Goal: Task Accomplishment & Management: Use online tool/utility

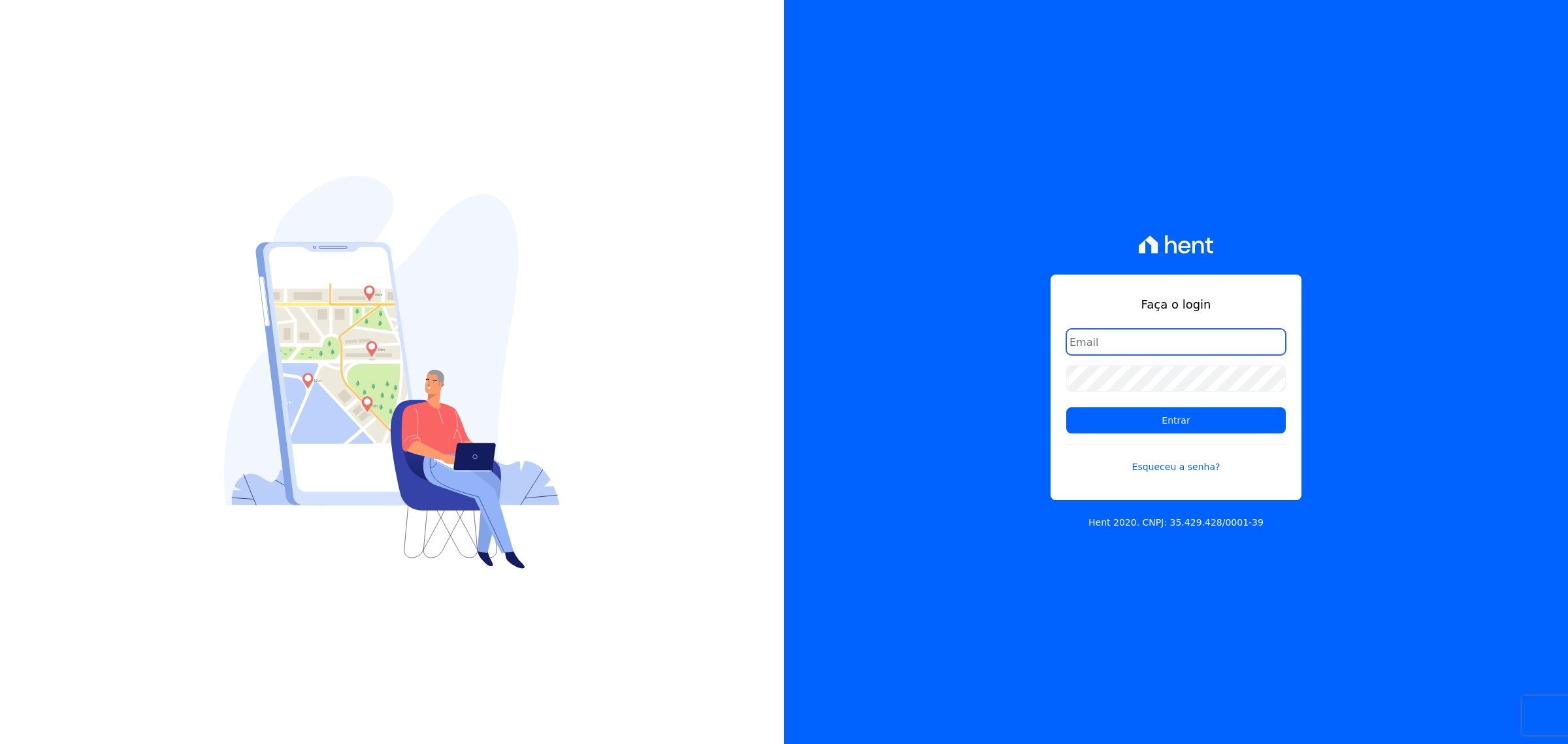
click at [1106, 342] on input "email" at bounding box center [1176, 342] width 220 height 27
type input "[PERSON_NAME][EMAIL_ADDRESS][DOMAIN_NAME]"
click at [1123, 413] on input "Entrar" at bounding box center [1176, 420] width 220 height 27
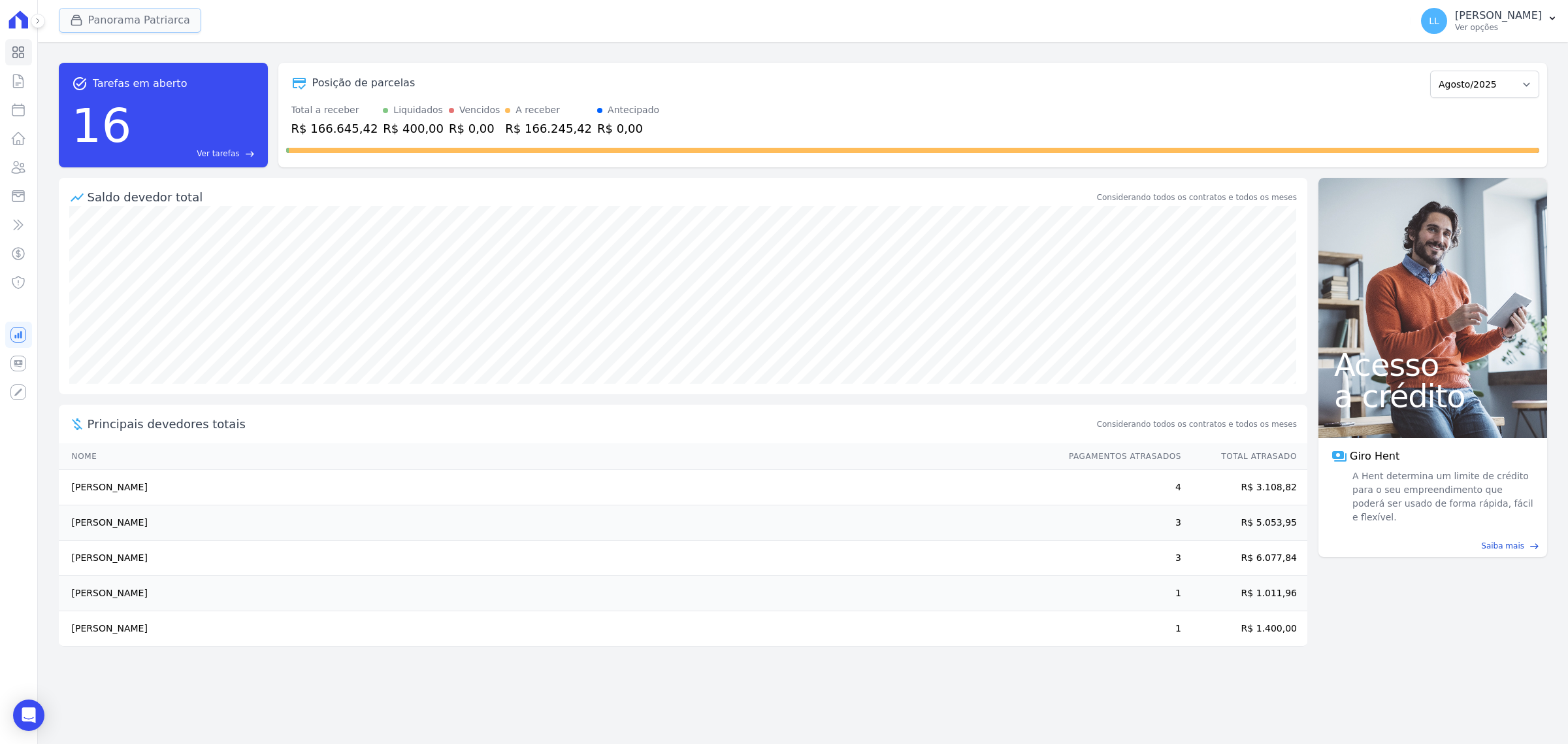
click at [132, 15] on button "Panorama Patriarca" at bounding box center [129, 20] width 142 height 25
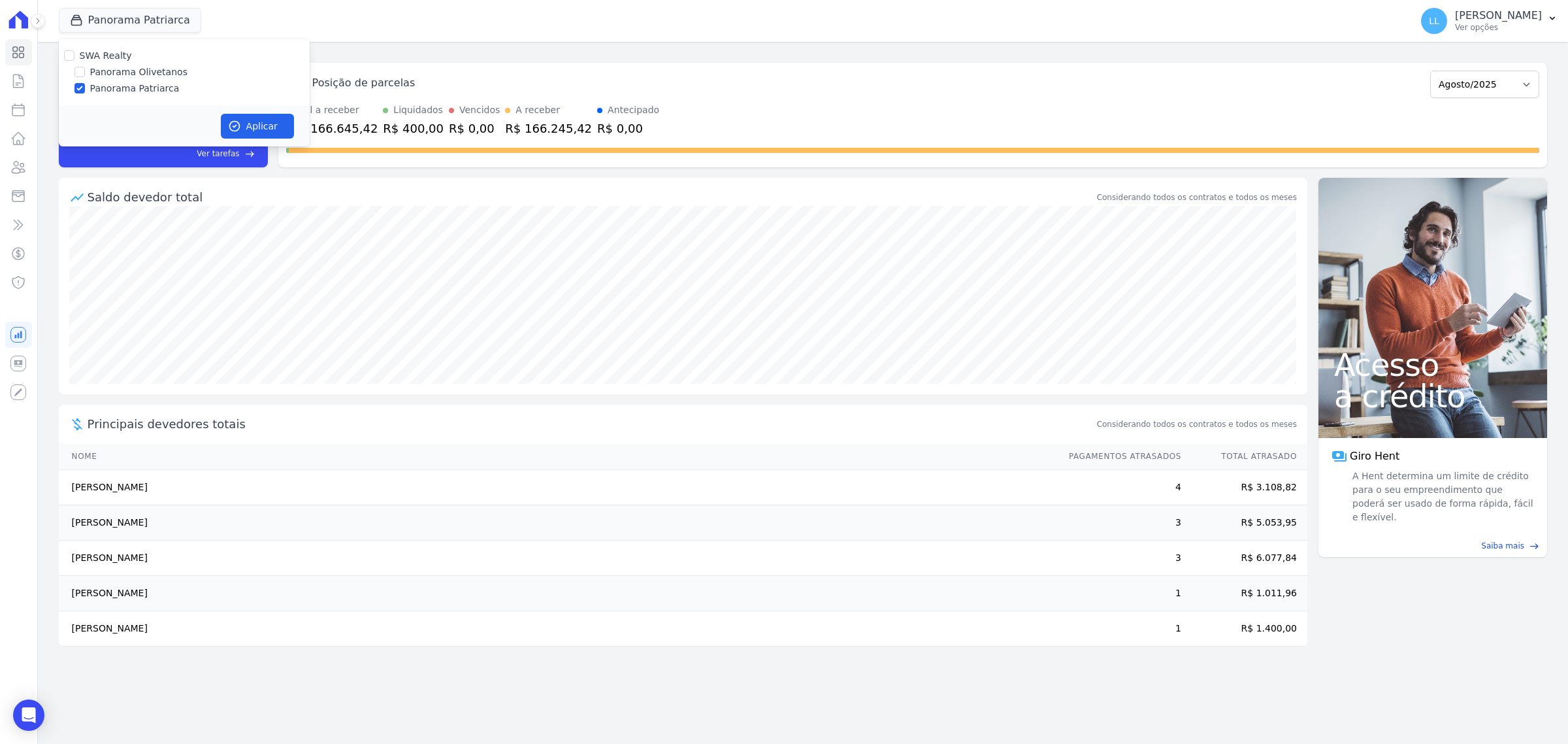
click at [142, 71] on label "Panorama Olivetanos" at bounding box center [138, 72] width 97 height 14
click at [85, 71] on input "Panorama Olivetanos" at bounding box center [80, 72] width 10 height 10
checkbox input "true"
click at [154, 88] on div "SWA Realty Panorama Olivetanos Panorama Patriarca" at bounding box center [184, 72] width 251 height 68
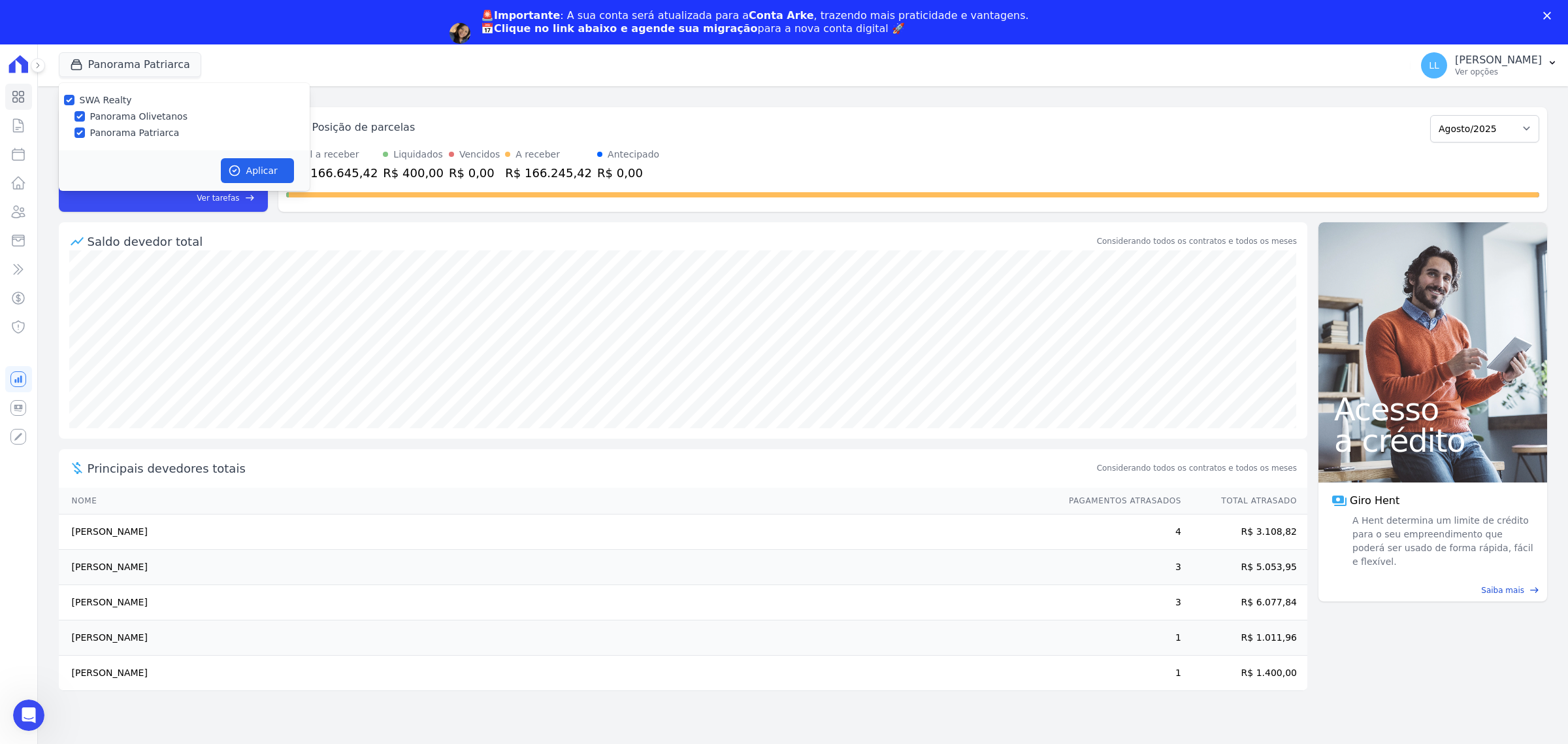
click at [131, 132] on label "Panorama Patriarca" at bounding box center [134, 133] width 89 height 14
click at [85, 132] on input "Panorama Patriarca" at bounding box center [80, 132] width 10 height 10
checkbox input "false"
click at [260, 171] on button "Aplicar" at bounding box center [257, 171] width 73 height 25
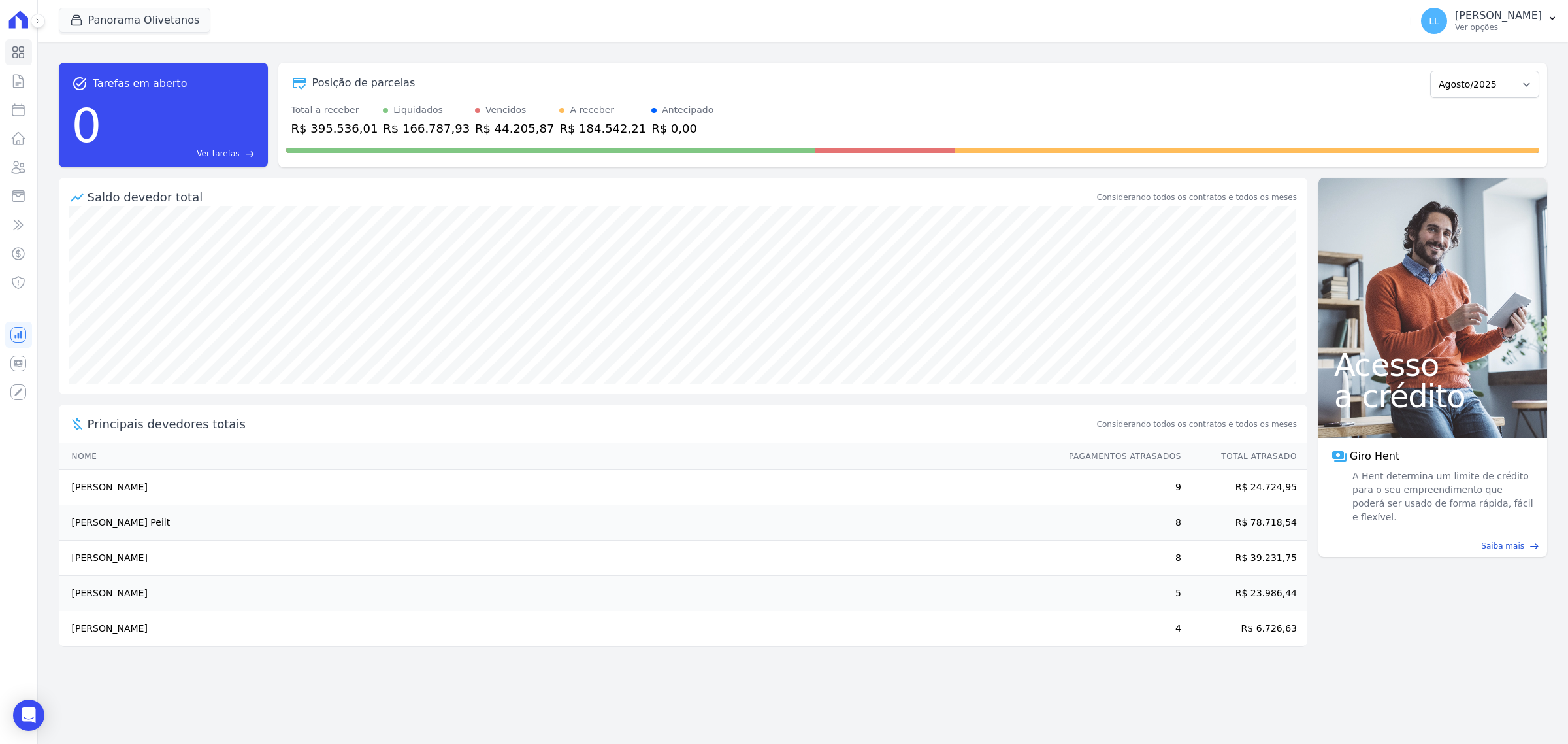
click at [1517, 69] on form "Março/2023 Abril/2023 Maio/2023 Junho/2023 Julho/2023 Agosto/2023 Setembro/2023…" at bounding box center [1485, 83] width 109 height 30
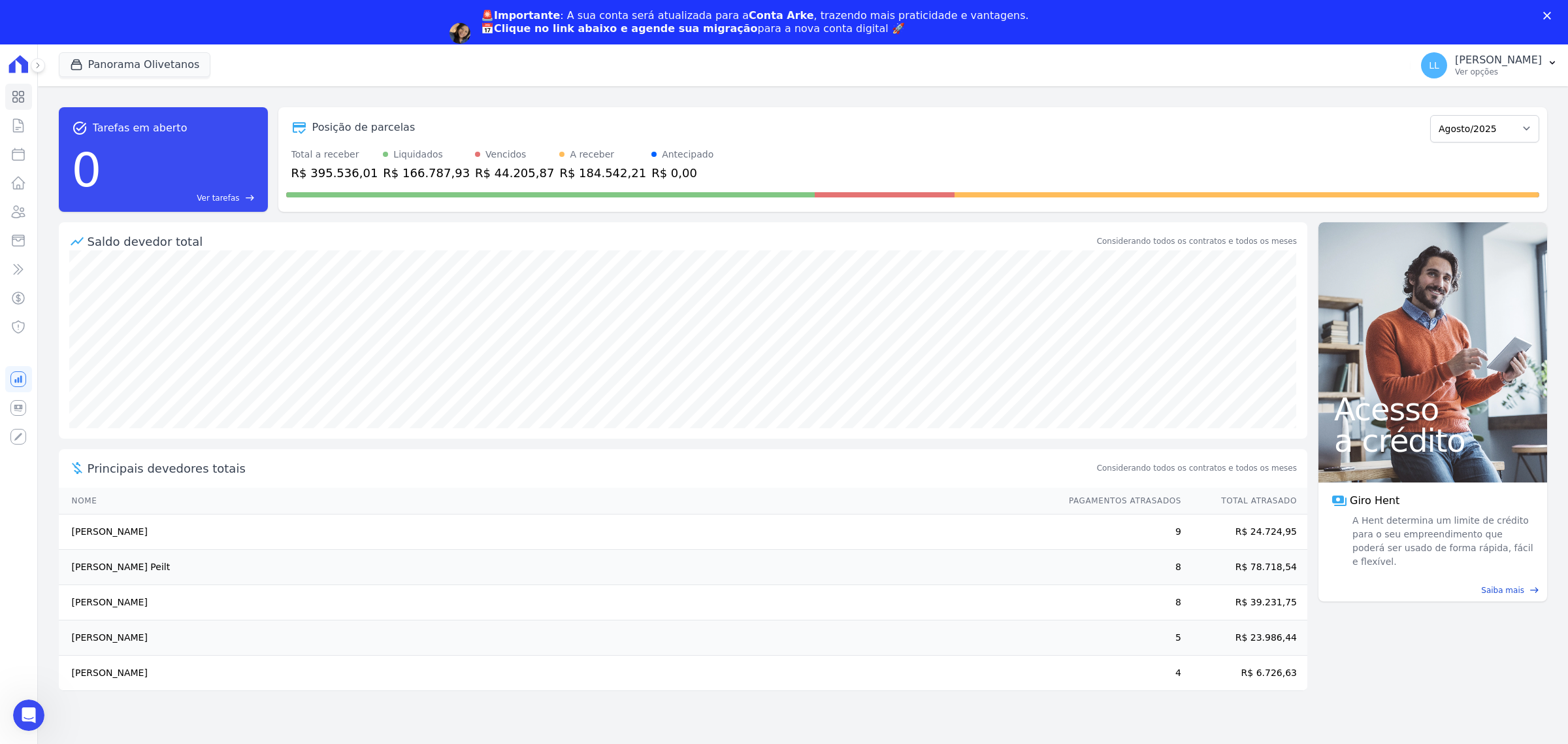
click at [1523, 10] on div "🚨Importante : A sua conta será atualizada para a Conta Arke , trazendo mais pra…" at bounding box center [784, 34] width 1568 height 56
click at [1545, 10] on div "🚨Importante : A sua conta será atualizada para a Conta Arke , trazendo mais pra…" at bounding box center [784, 34] width 1568 height 56
click at [1549, 14] on polygon "Fechar" at bounding box center [1547, 16] width 8 height 8
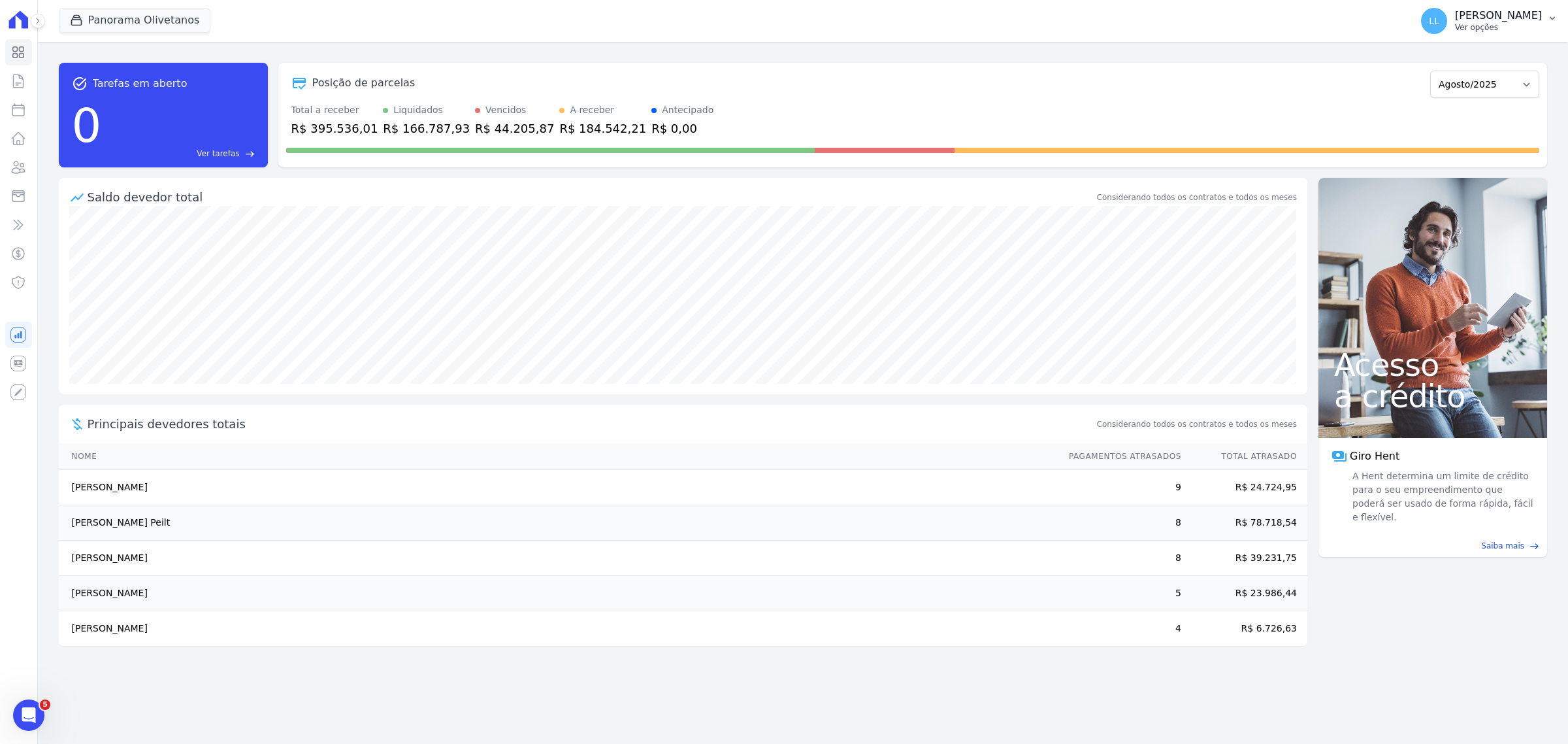
click at [1549, 9] on button "LL Leandro Lima Rodrigues Ver opções" at bounding box center [1489, 21] width 158 height 37
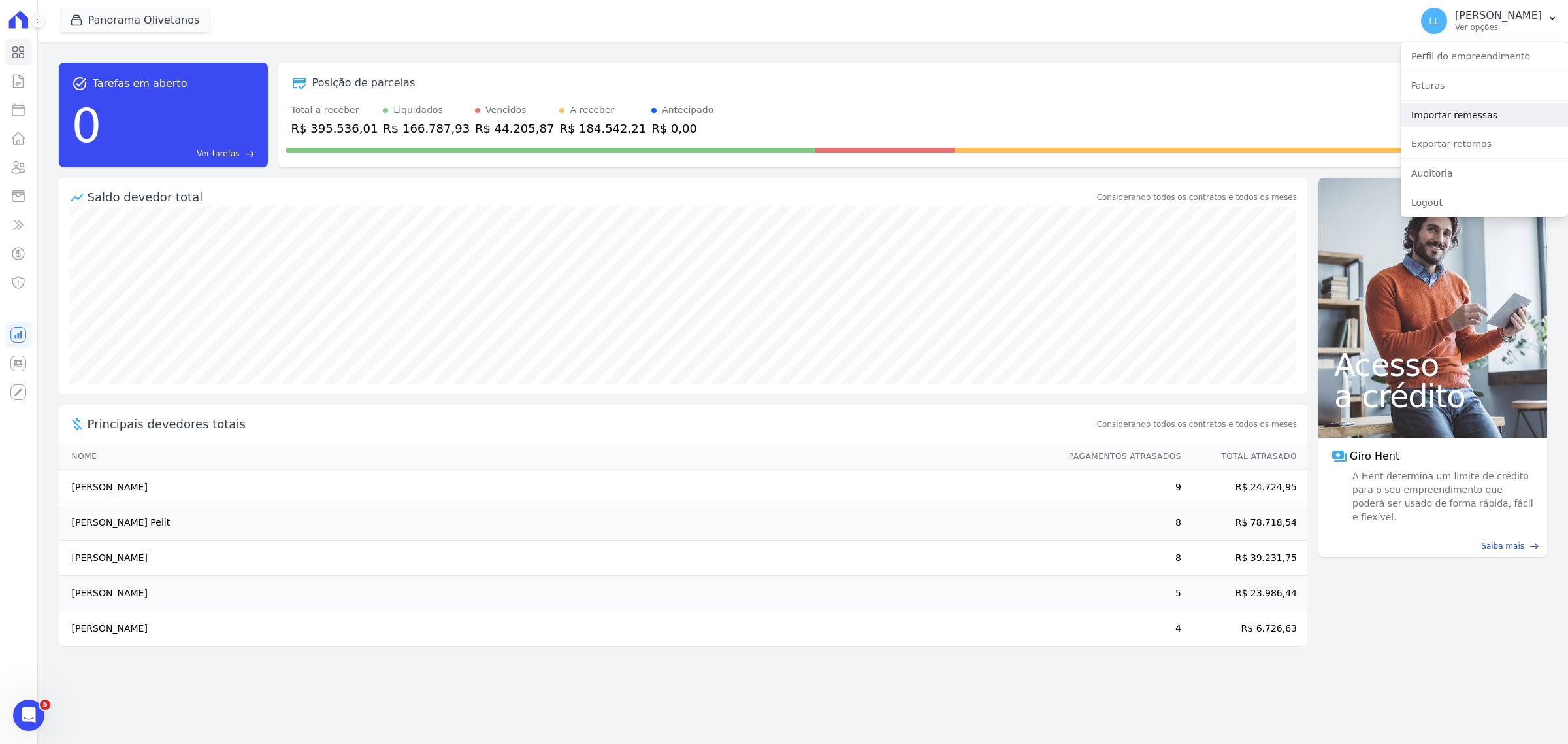
click at [1459, 108] on link "Importar remessas" at bounding box center [1484, 114] width 167 height 23
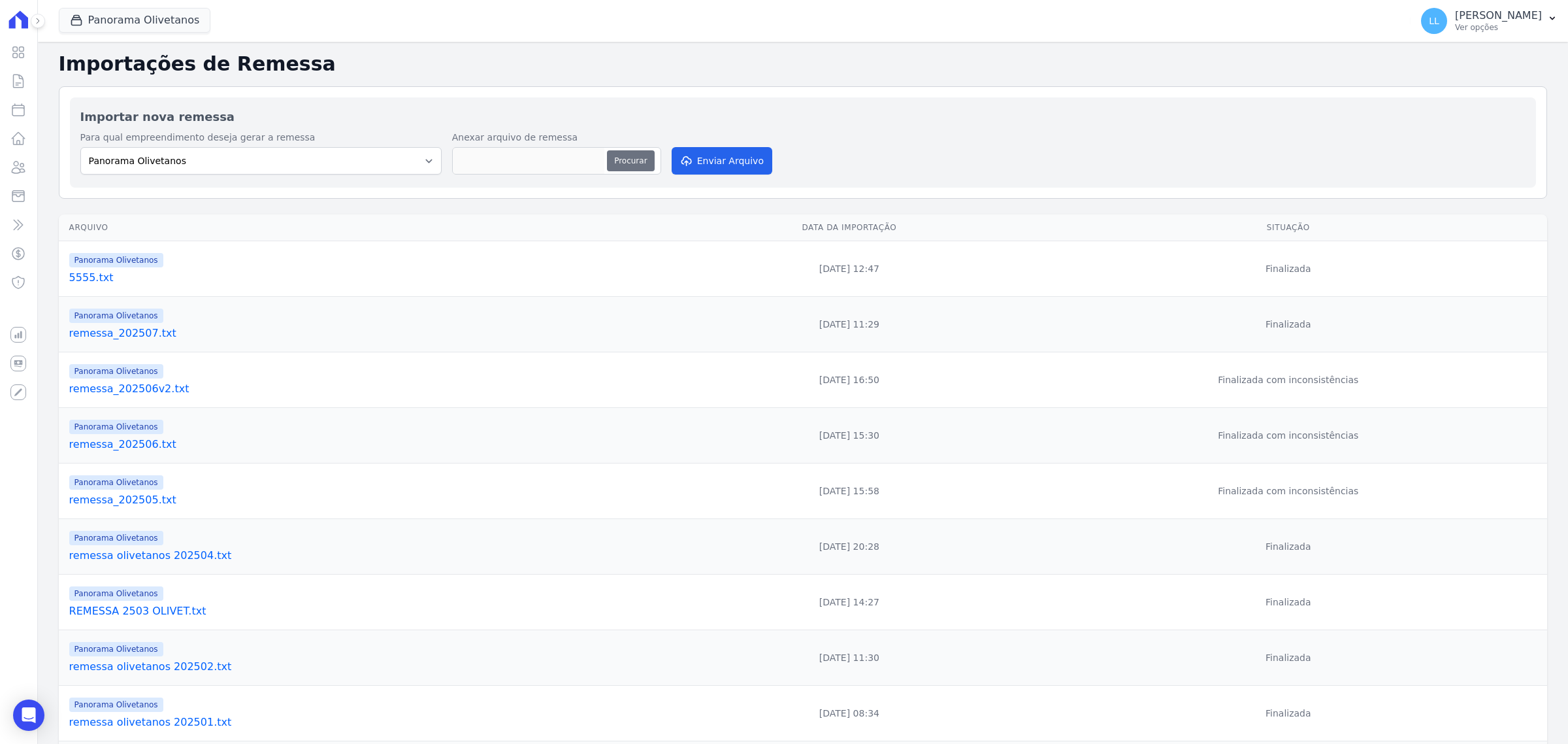
click at [621, 162] on button "Procurar" at bounding box center [630, 161] width 47 height 21
type input "olivetanos_202509.txt"
click at [722, 160] on button "Enviar Arquivo" at bounding box center [721, 161] width 101 height 27
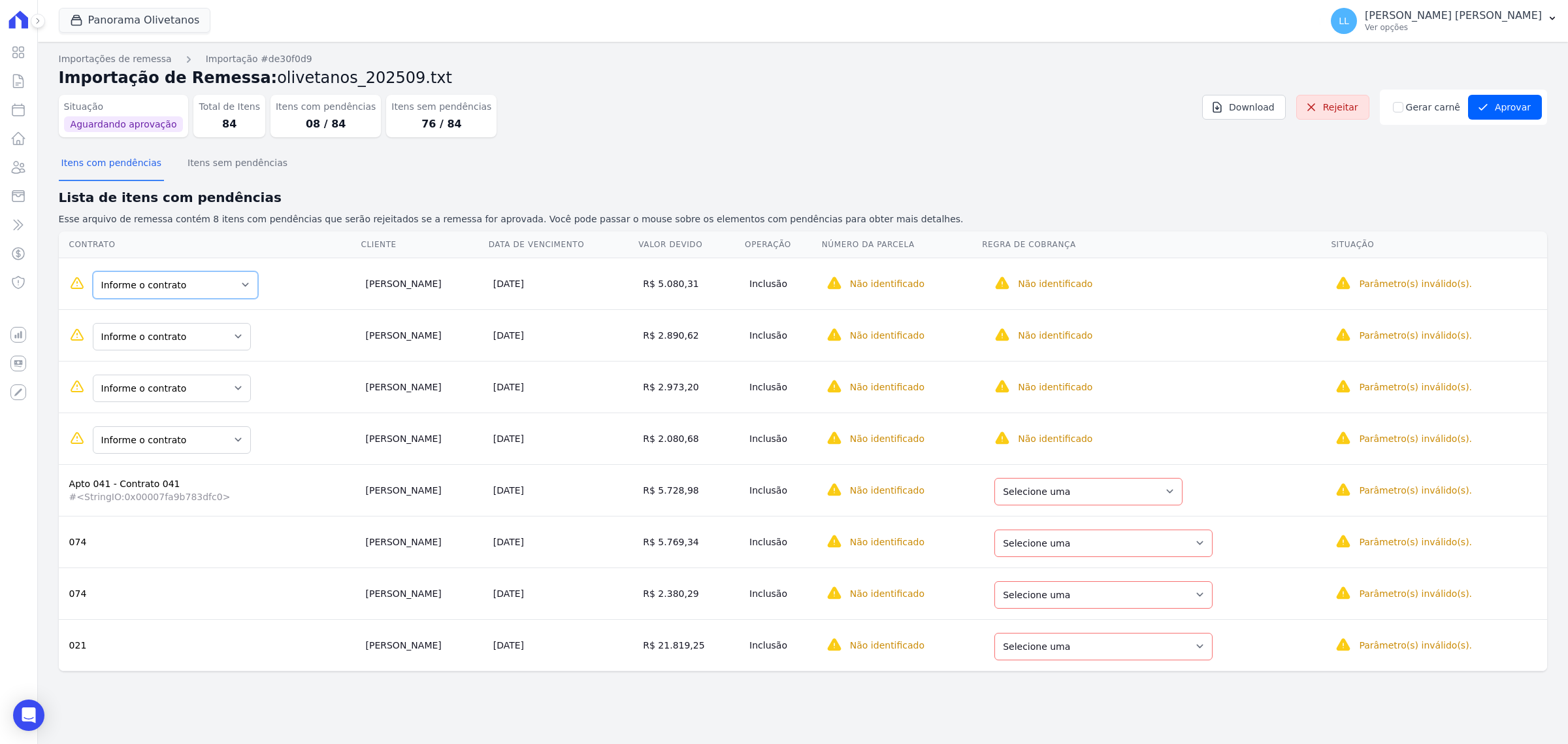
click at [222, 288] on select "Informe o contrato 142 - Contrato Olivetanos 017" at bounding box center [175, 285] width 166 height 27
drag, startPoint x: 222, startPoint y: 288, endPoint x: 288, endPoint y: 253, distance: 74.7
click at [222, 288] on select "Informe o contrato 142 - Contrato Olivetanos 017" at bounding box center [175, 285] width 166 height 27
click at [177, 285] on select "Informe o contrato 142 - Contrato Olivetanos 017" at bounding box center [175, 285] width 166 height 27
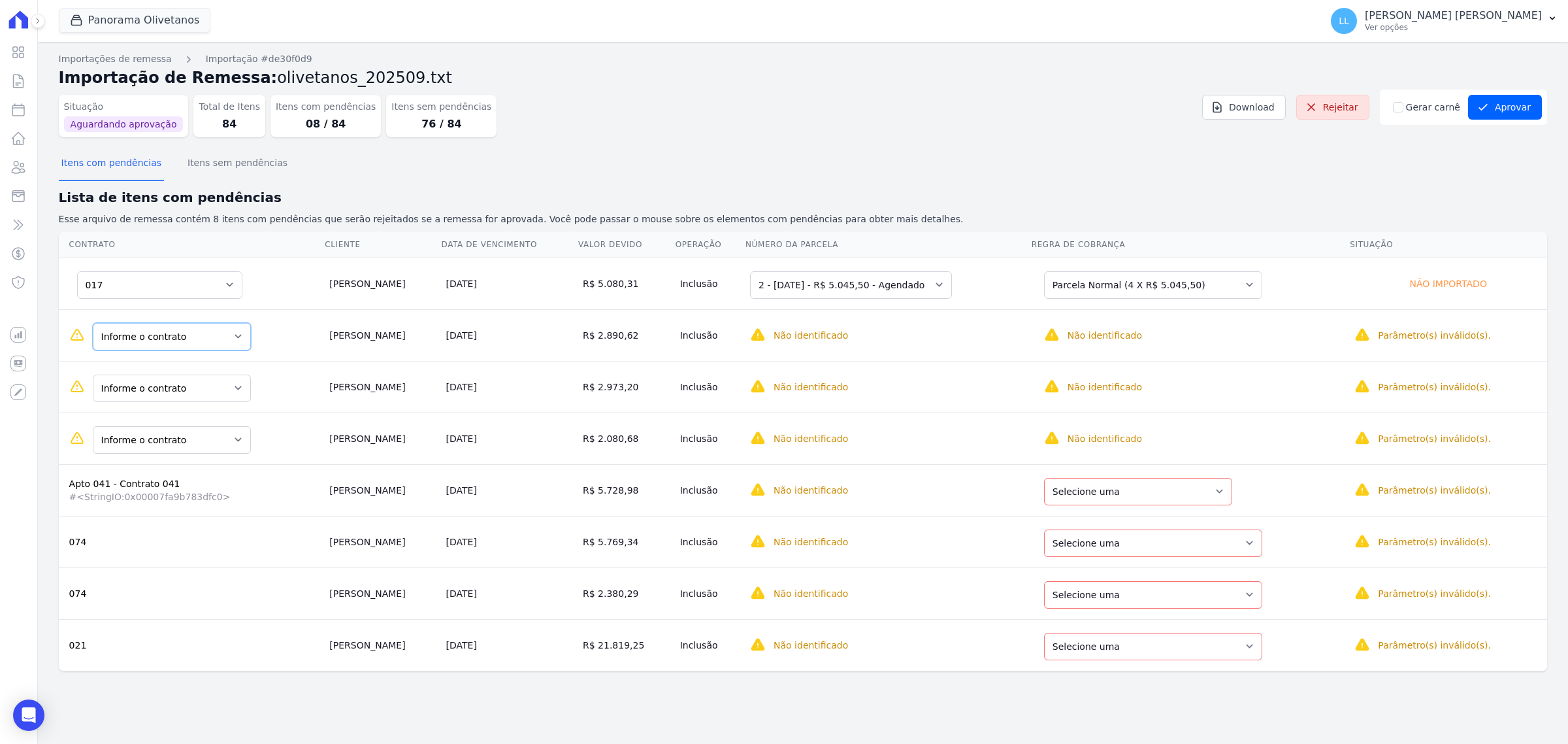
click at [163, 335] on select "Informe o contrato Apto 071 - Contrato 071 Apto 081 - Contrato 081" at bounding box center [171, 336] width 158 height 27
click at [191, 380] on select "Informe o contrato Apto 071 - Contrato 071 Apto 081 - Contrato 081" at bounding box center [171, 388] width 158 height 27
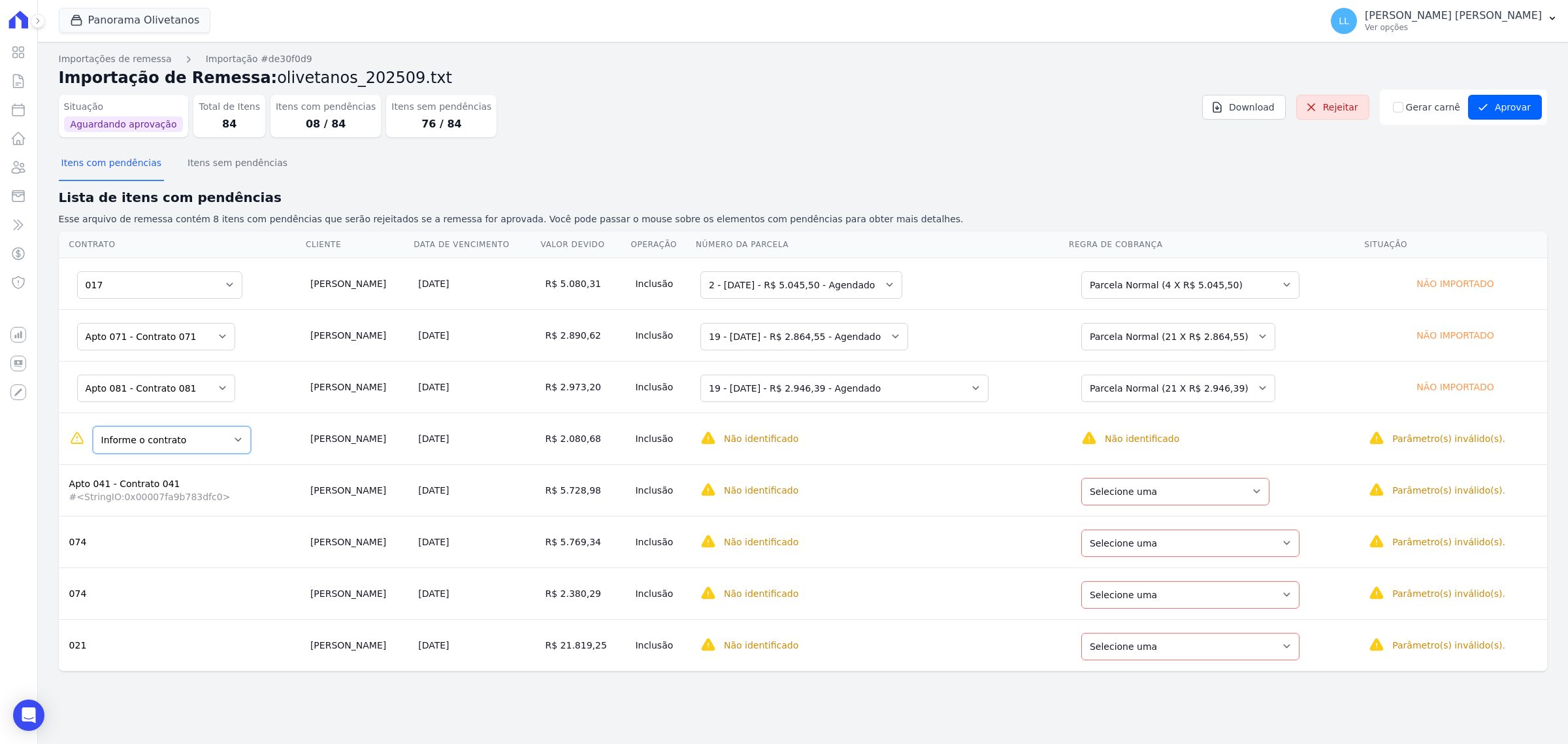
click at [184, 438] on select "Informe o contrato Apto 051 - Contrato 051 Apto 023 - Contrato 023" at bounding box center [171, 440] width 158 height 27
click at [1253, 487] on select "Selecione uma Nova Parcela Avulsa Parcela Avulsa Existente Parcela Normal (1 X …" at bounding box center [1172, 491] width 188 height 27
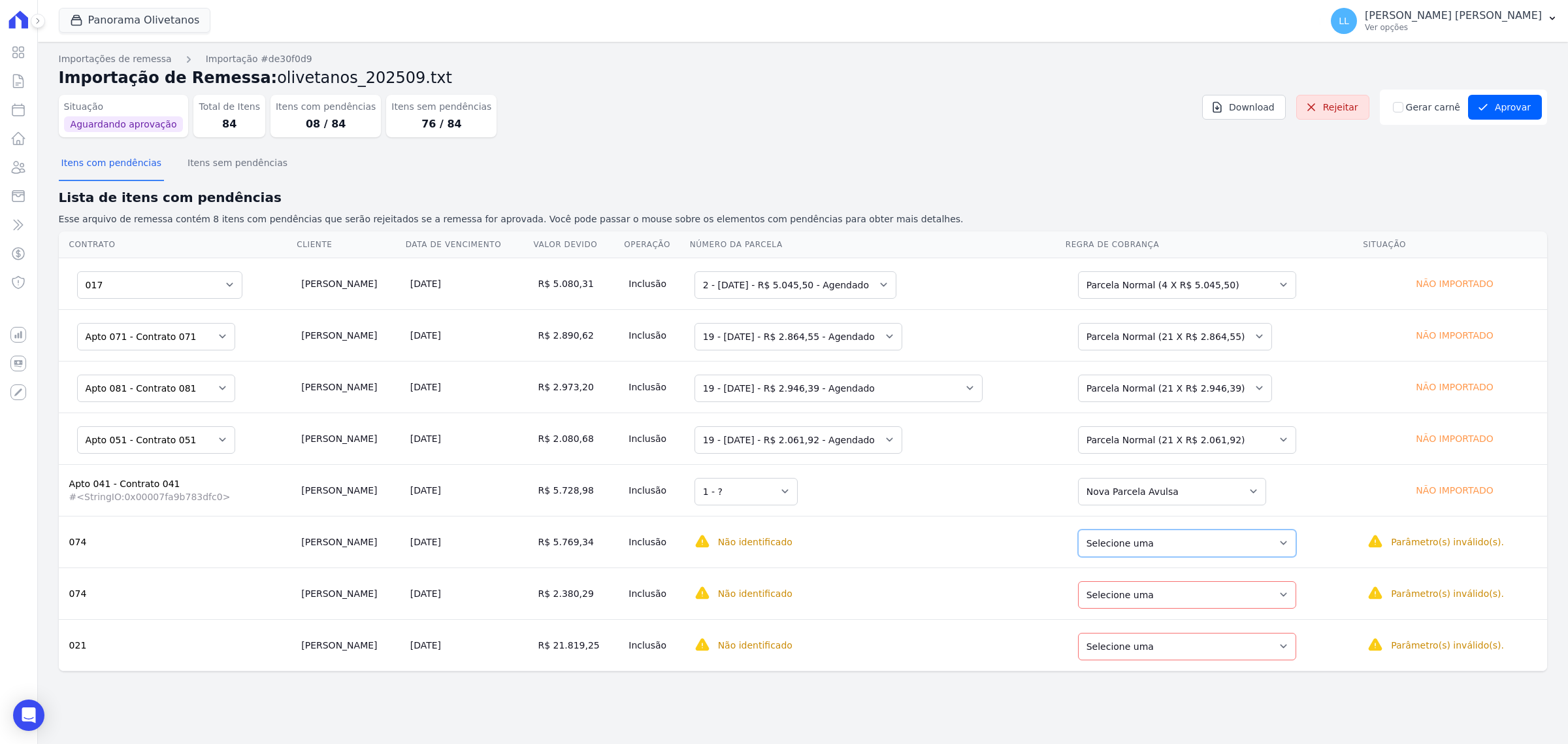
click at [1145, 542] on select "Selecione uma Nova Parcela Avulsa Parcela Avulsa Existente Parcela Normal (18 X…" at bounding box center [1187, 543] width 218 height 27
click at [1142, 593] on select "Selecione uma Nova Parcela Avulsa Parcela Avulsa Existente Parcela Normal (18 X…" at bounding box center [1187, 594] width 218 height 27
click at [1168, 649] on select "Selecione uma Nova Parcela Avulsa Parcela Avulsa Existente Sinal (1 X R$ 104.88…" at bounding box center [1187, 647] width 218 height 27
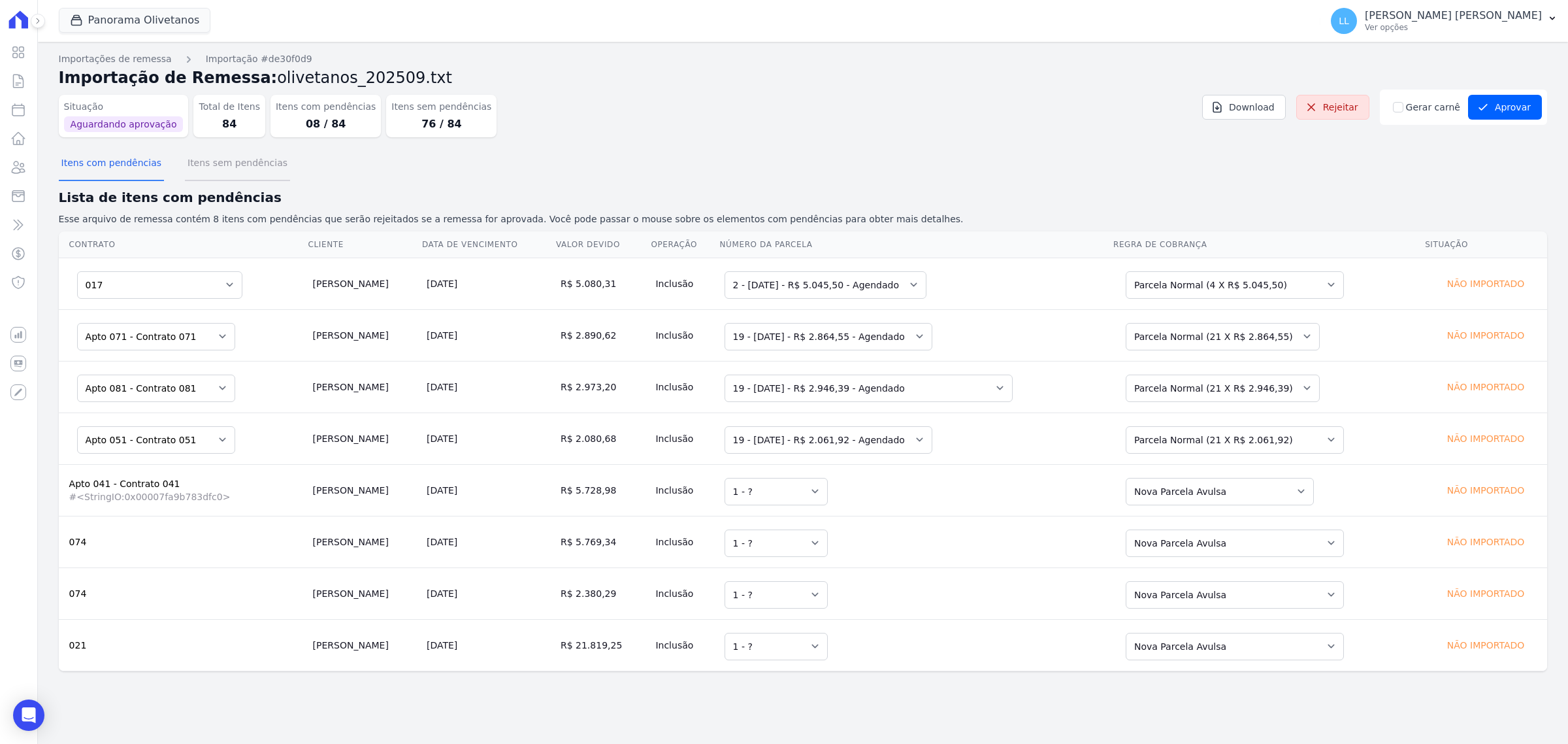
click at [210, 155] on button "Itens sem pendências" at bounding box center [237, 164] width 105 height 34
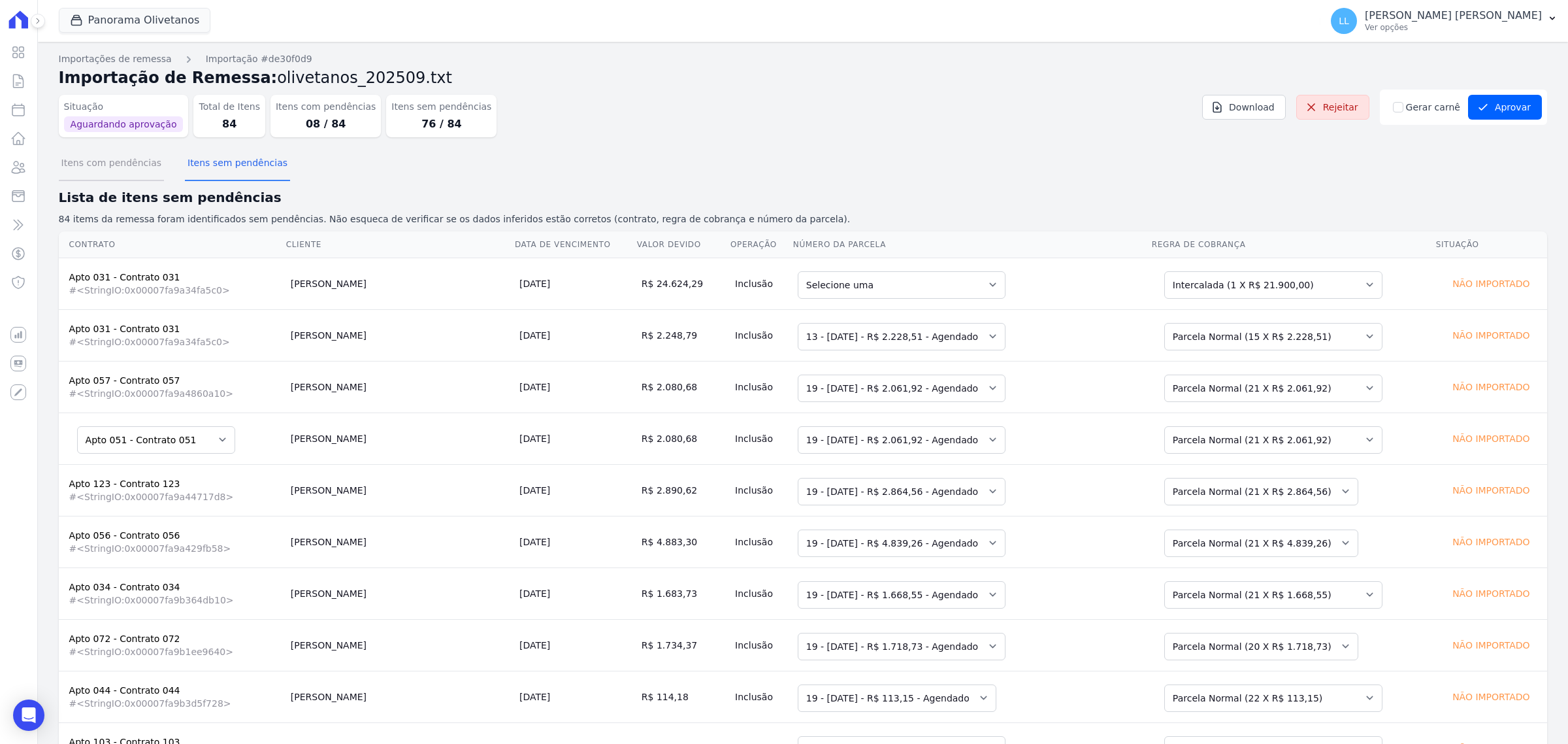
click at [124, 158] on button "Itens com pendências" at bounding box center [111, 164] width 105 height 34
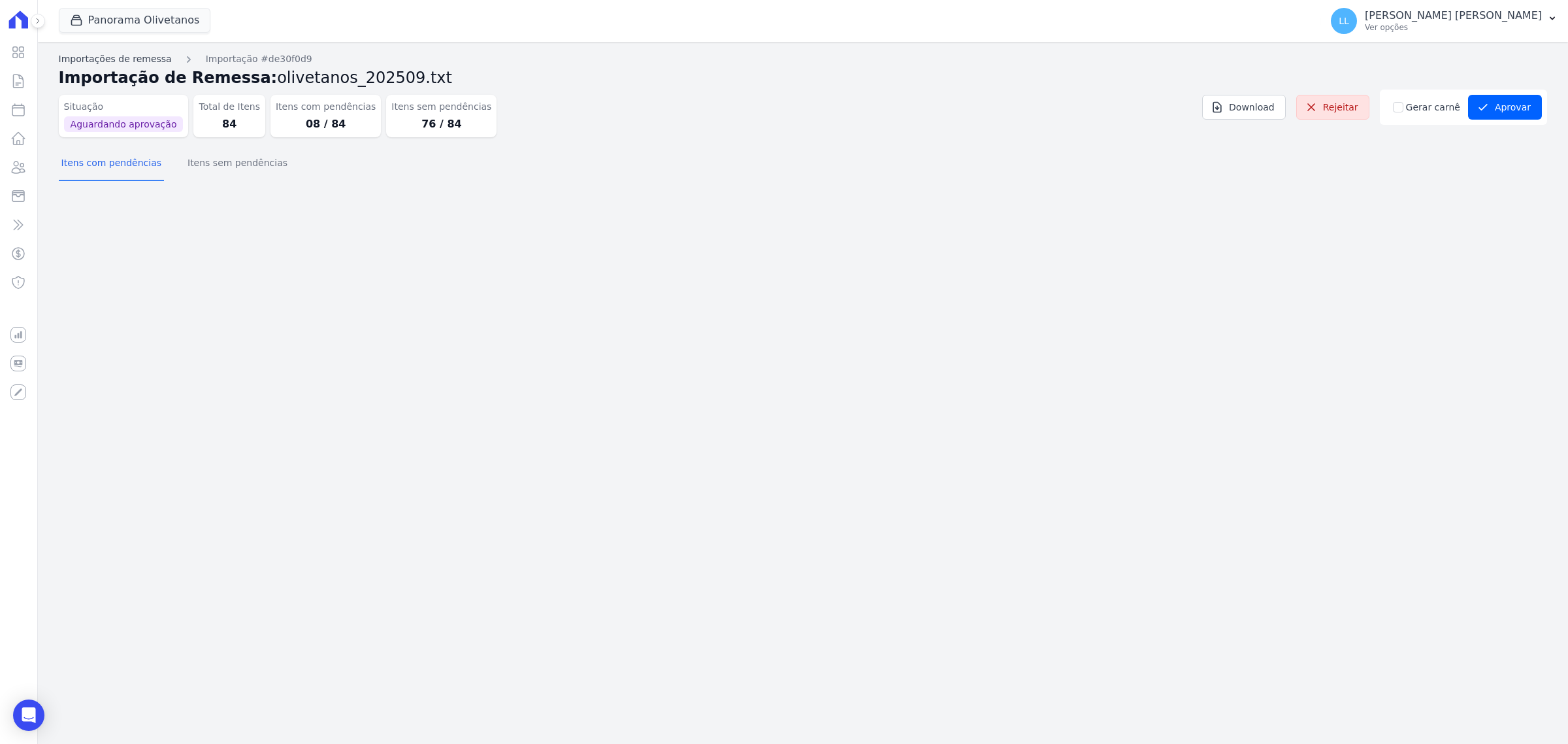
click at [95, 54] on link "Importações de remessa" at bounding box center [115, 59] width 113 height 14
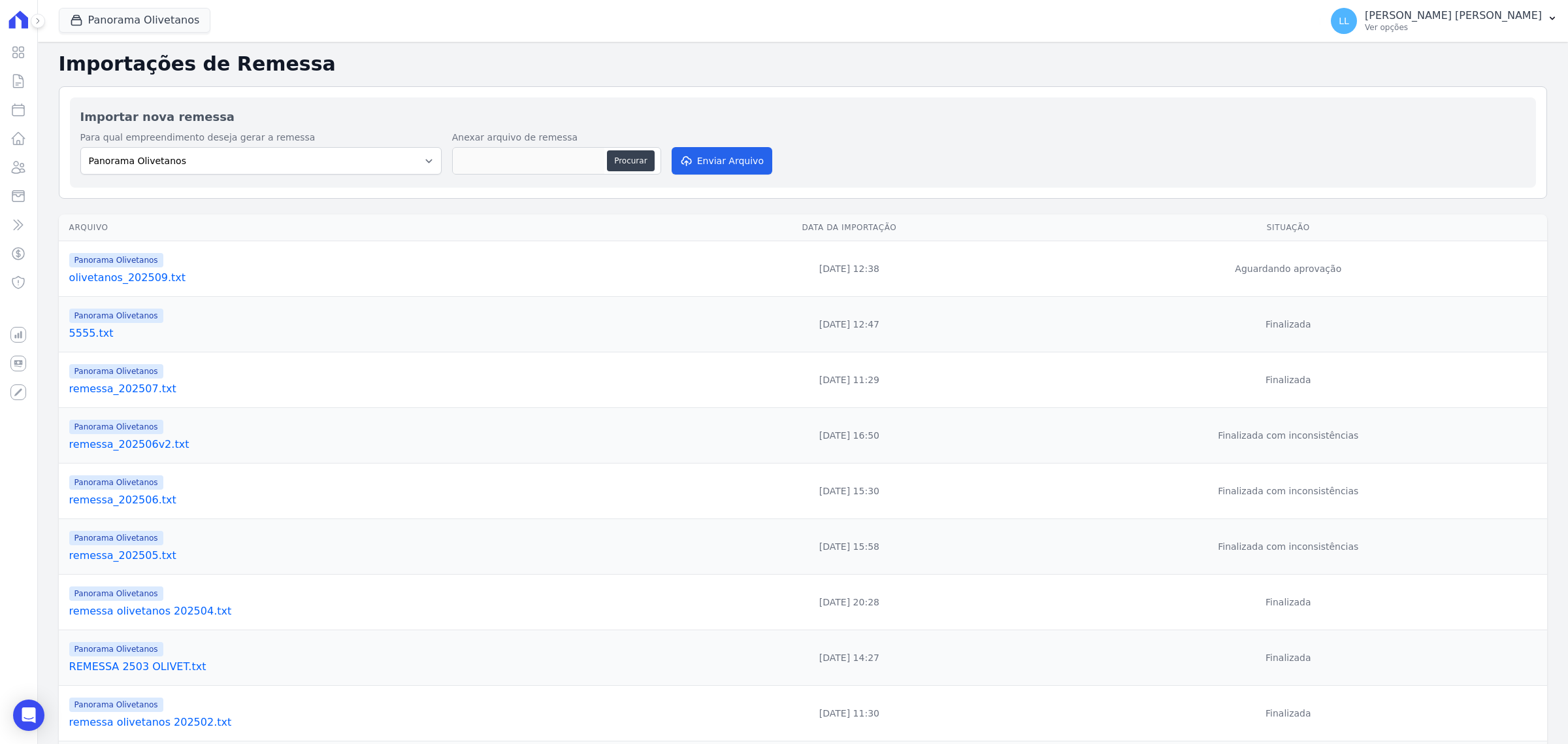
click at [109, 274] on link "olivetanos_202509.txt" at bounding box center [367, 278] width 595 height 16
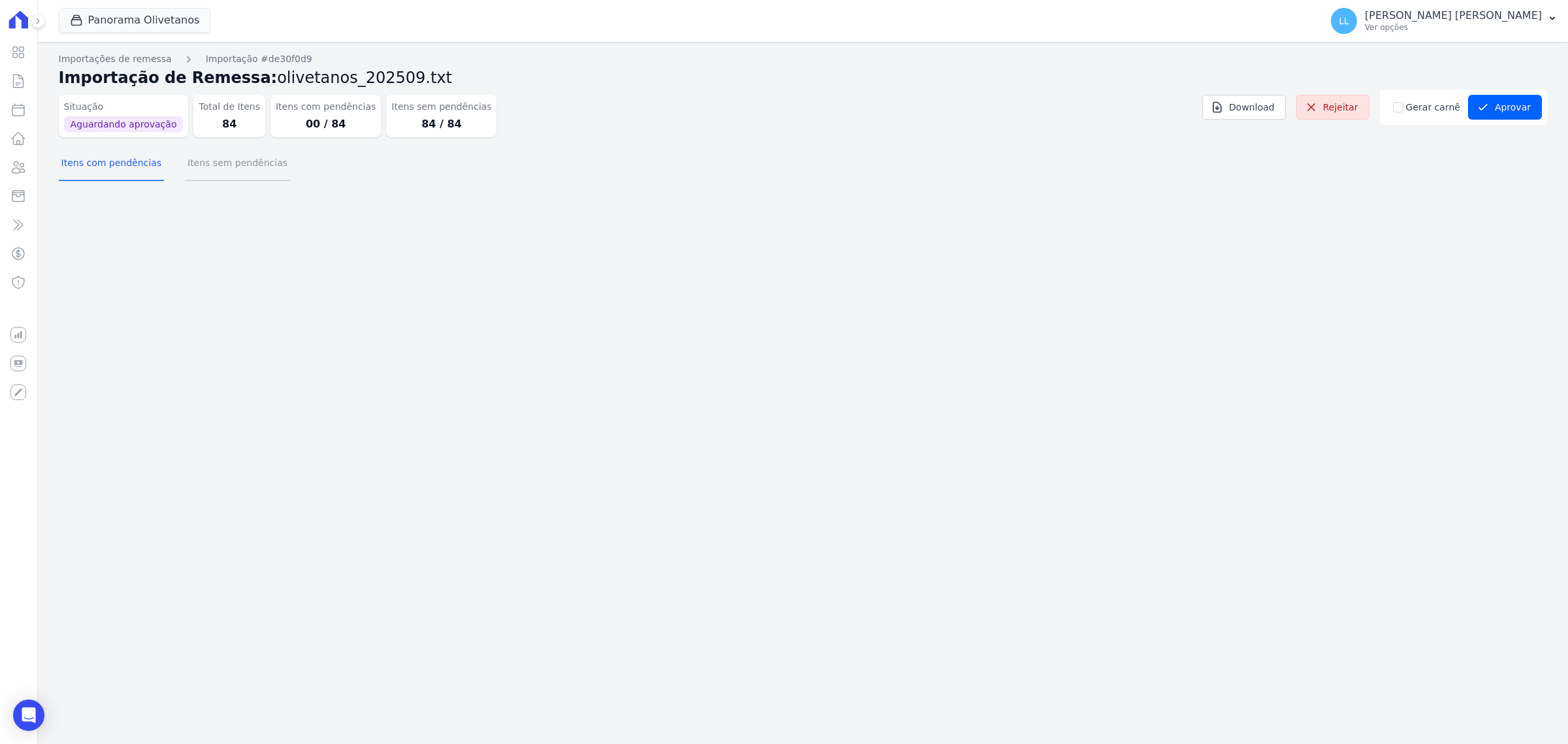
click at [212, 168] on button "Itens sem pendências" at bounding box center [237, 164] width 105 height 34
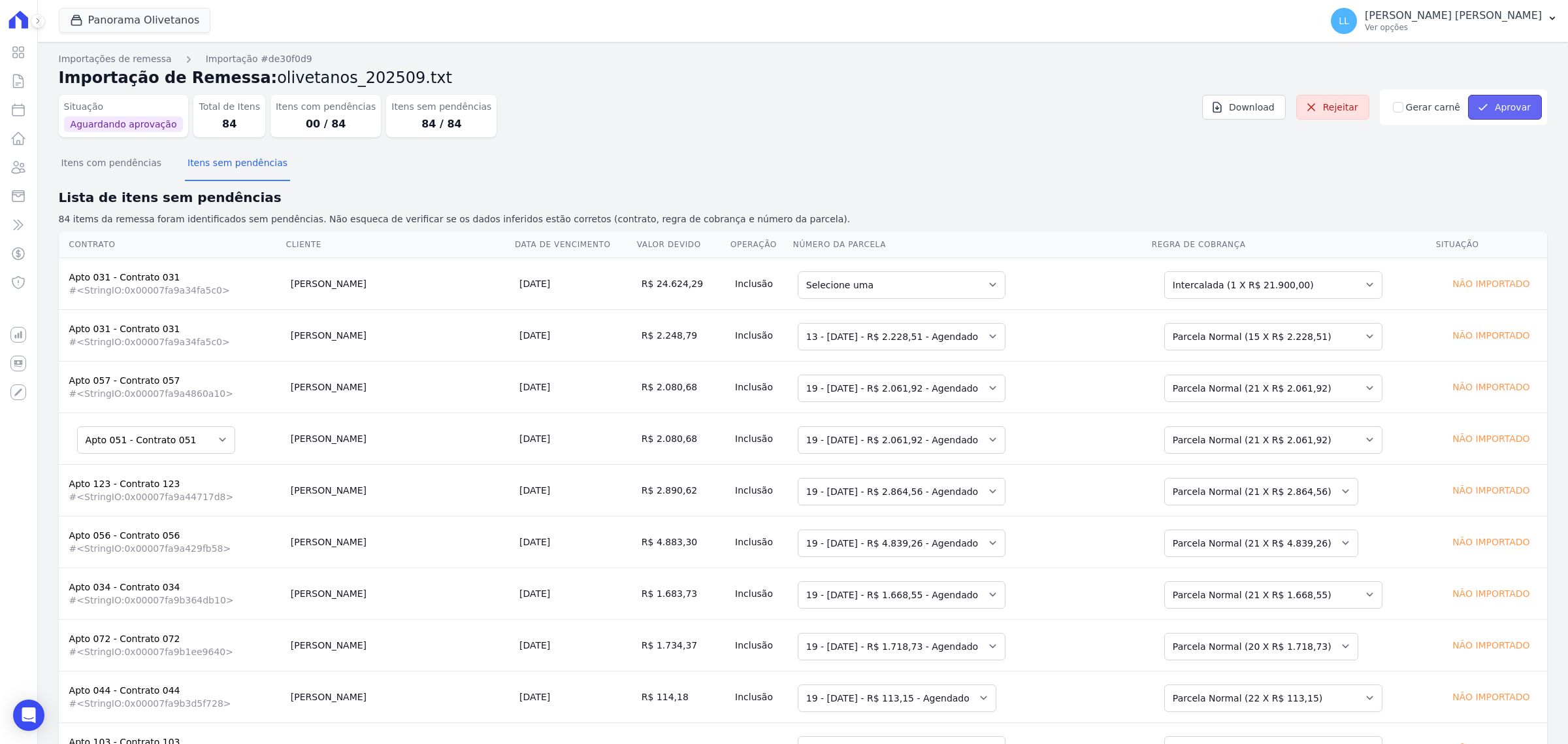
click at [1504, 105] on button "Aprovar" at bounding box center [1505, 107] width 74 height 25
